Goal: Find specific page/section: Find specific page/section

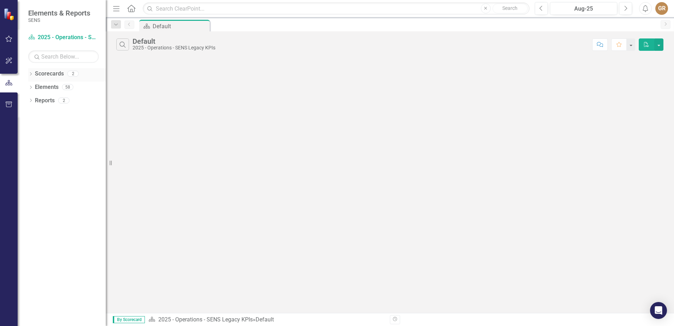
click at [31, 76] on icon "Dropdown" at bounding box center [30, 75] width 5 height 4
click at [62, 97] on link "2025 - Quality" at bounding box center [72, 101] width 67 height 8
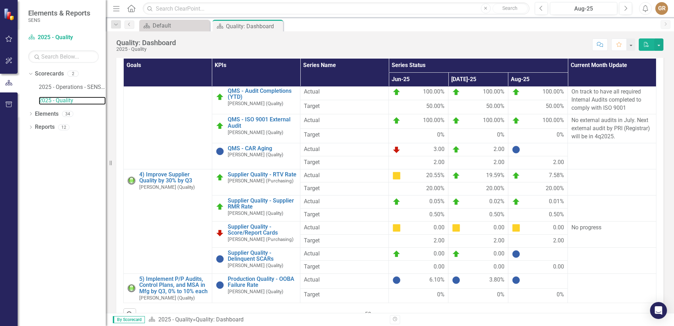
scroll to position [100, 0]
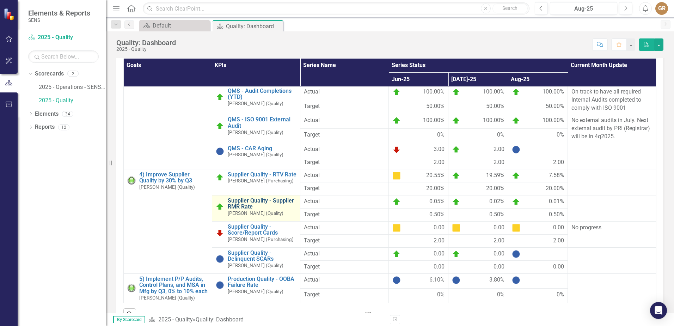
click at [235, 205] on link "Supplier Quality - Supplier RMR Rate" at bounding box center [262, 203] width 69 height 12
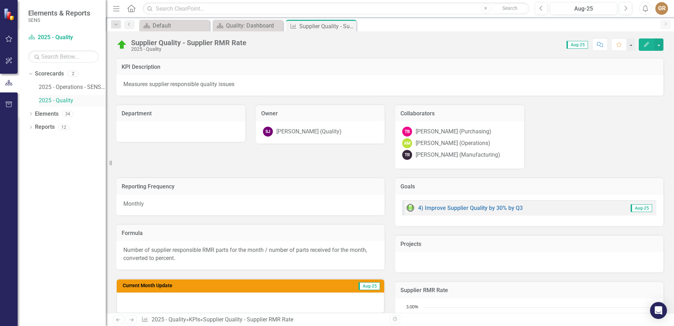
click at [56, 100] on link "2025 - Quality" at bounding box center [72, 101] width 67 height 8
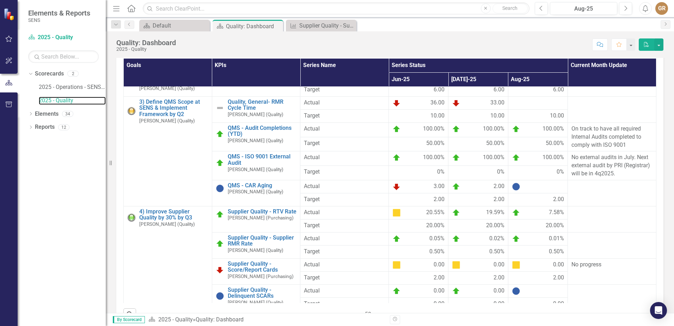
scroll to position [70, 0]
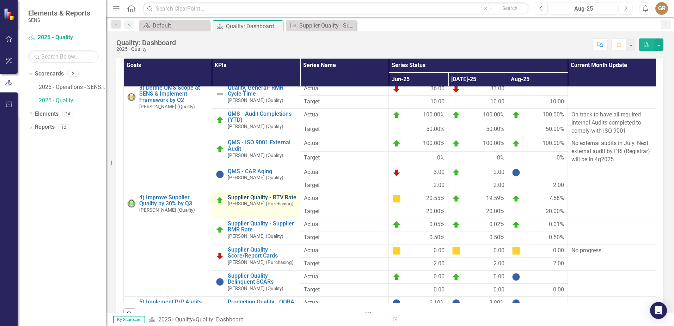
click at [237, 201] on link "Supplier Quality - RTV Rate" at bounding box center [262, 197] width 69 height 6
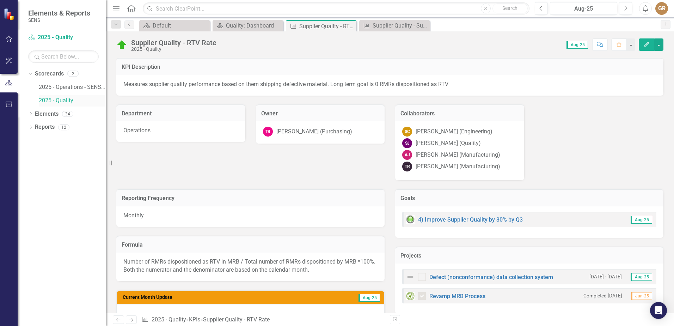
click at [57, 101] on link "2025 - Quality" at bounding box center [72, 101] width 67 height 8
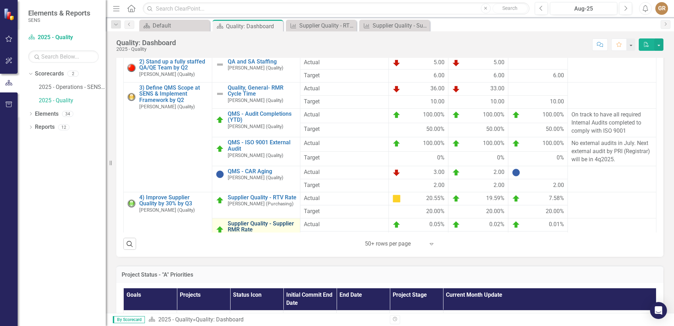
click at [273, 226] on link "Supplier Quality - Supplier RMR Rate" at bounding box center [262, 226] width 69 height 12
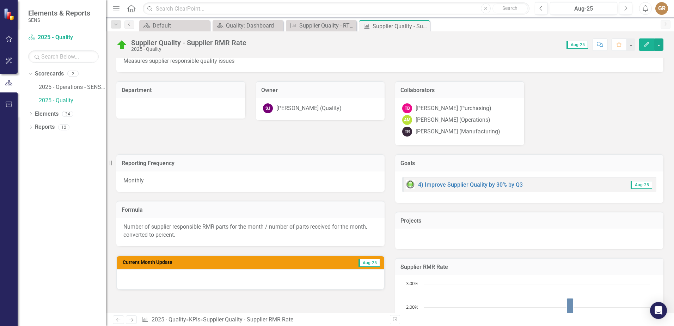
scroll to position [70, 0]
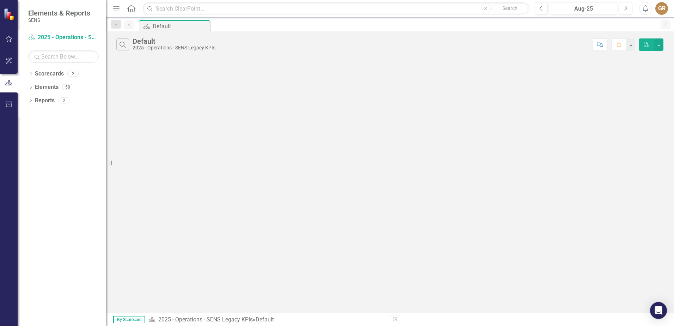
click at [460, 121] on div "Search Default 2025 - Operations - SENS Legacy KPIs Comment Favorite PDF" at bounding box center [390, 171] width 568 height 281
